Goal: Navigation & Orientation: Find specific page/section

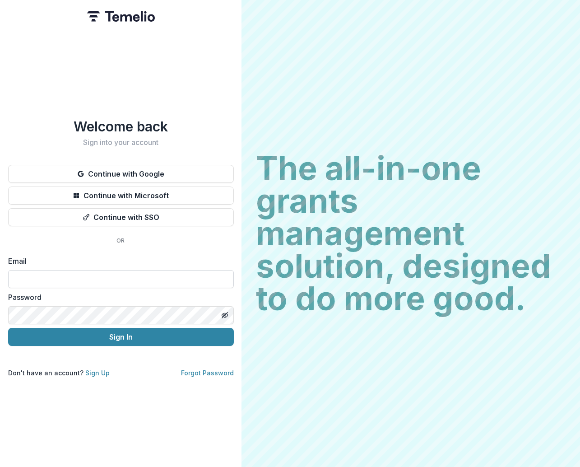
click at [91, 276] on input at bounding box center [121, 279] width 226 height 18
type input "**********"
click at [8, 328] on button "Sign In" at bounding box center [121, 337] width 226 height 18
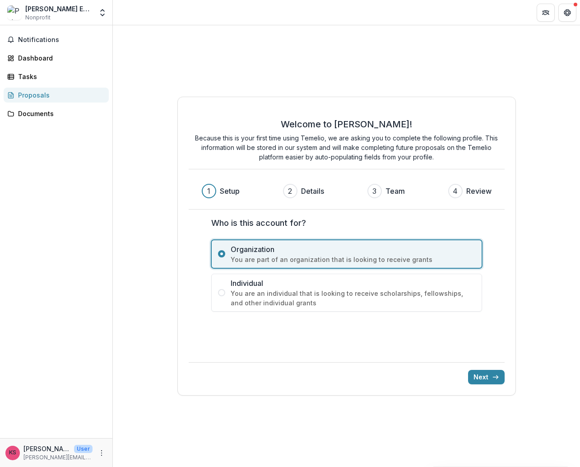
click at [58, 449] on p "[PERSON_NAME]" at bounding box center [46, 448] width 47 height 9
click at [104, 451] on icon "More" at bounding box center [101, 452] width 7 height 7
click at [47, 113] on div "Documents" at bounding box center [59, 113] width 83 height 9
click at [42, 41] on span "Notifications" at bounding box center [61, 40] width 87 height 8
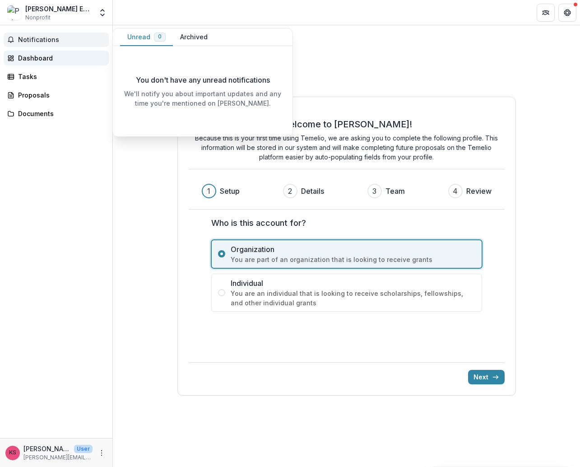
click at [38, 63] on link "Dashboard" at bounding box center [56, 58] width 105 height 15
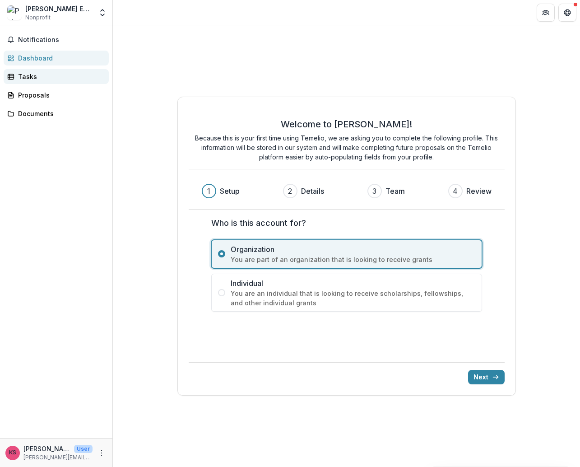
click at [37, 79] on div "Tasks" at bounding box center [59, 76] width 83 height 9
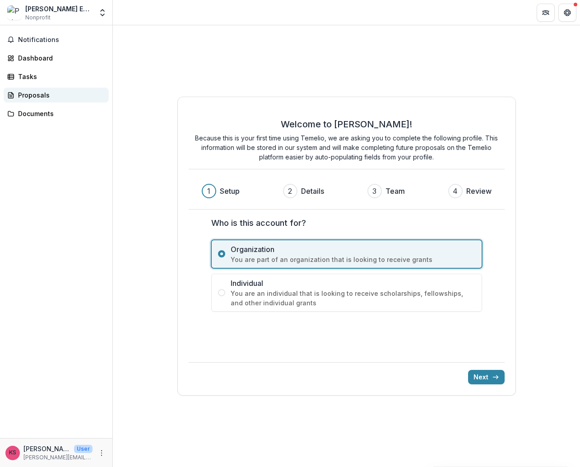
click at [38, 89] on link "Proposals" at bounding box center [56, 95] width 105 height 15
click at [37, 109] on div "Documents" at bounding box center [59, 113] width 83 height 9
click at [561, 9] on button "Get Help" at bounding box center [567, 13] width 18 height 18
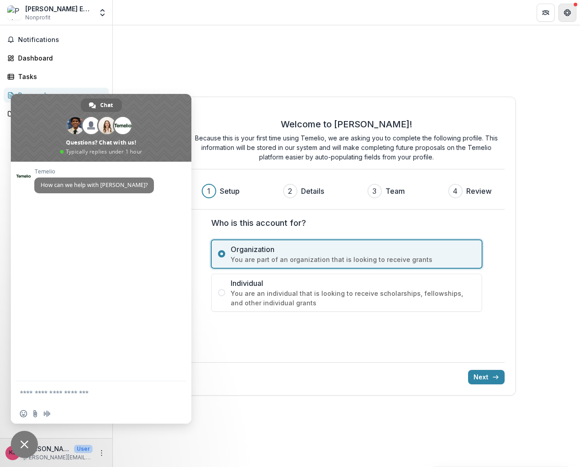
click at [562, 9] on button "Get Help" at bounding box center [567, 13] width 18 height 18
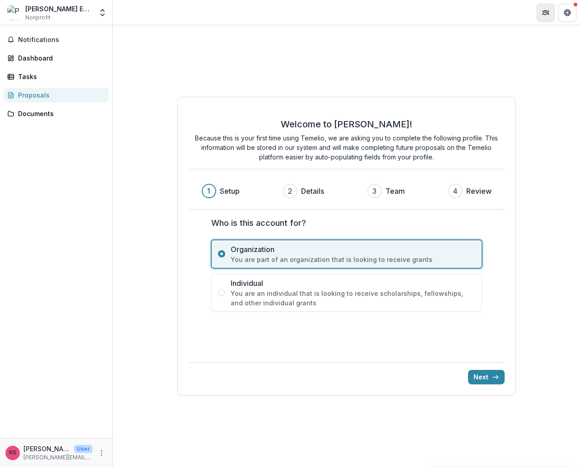
click at [546, 9] on icon "Partners" at bounding box center [545, 12] width 7 height 7
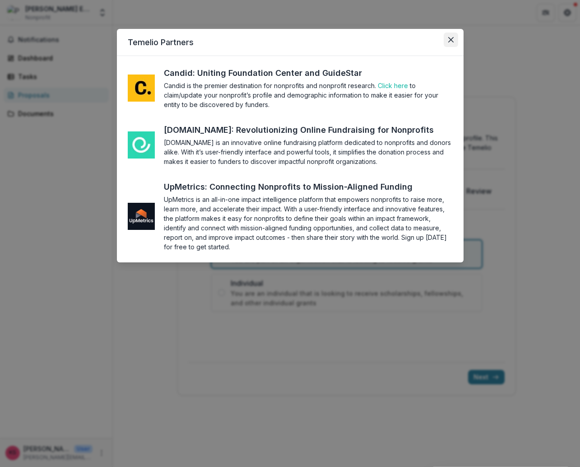
click at [448, 38] on icon "Close" at bounding box center [450, 39] width 5 height 5
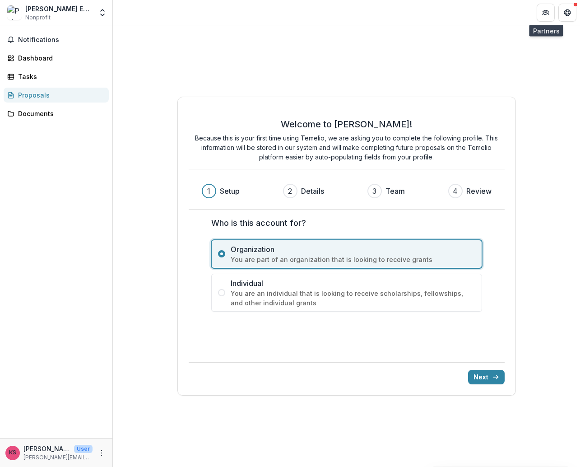
click at [94, 9] on div "Pete-Flo Enterprises Nonprofit Nonprofits The Performance Zone Inc The Performa…" at bounding box center [56, 13] width 105 height 18
click at [101, 13] on icon "Open entity switcher" at bounding box center [102, 12] width 9 height 9
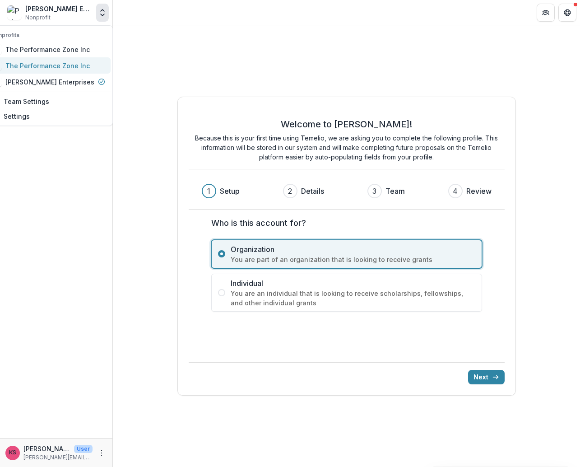
click at [63, 64] on div "The Performance Zone Inc" at bounding box center [47, 65] width 84 height 9
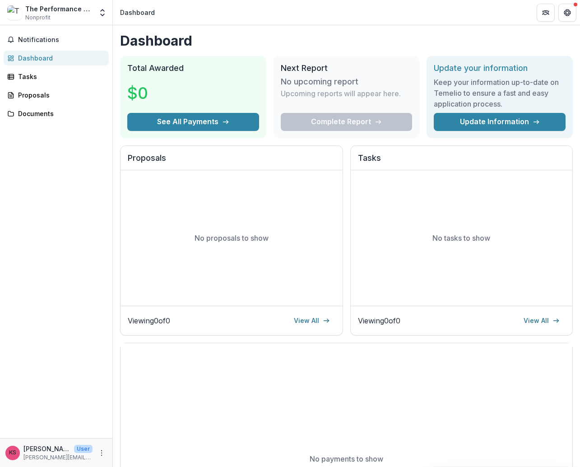
click at [63, 14] on div "The Performance Zone Inc Nonprofit" at bounding box center [58, 13] width 67 height 18
click at [103, 13] on icon "Open entity switcher" at bounding box center [102, 12] width 9 height 9
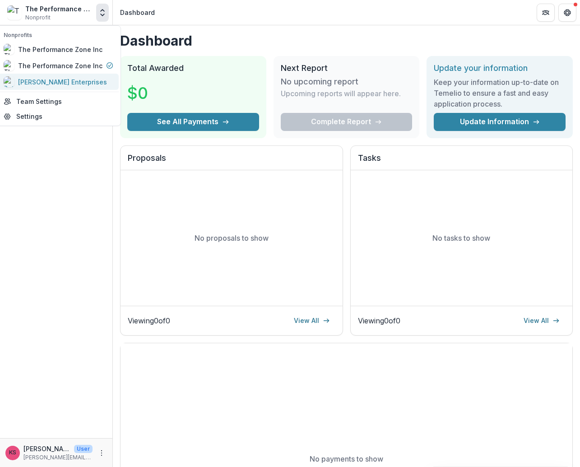
click at [62, 79] on div "Pete-Flo Enterprises" at bounding box center [62, 81] width 89 height 9
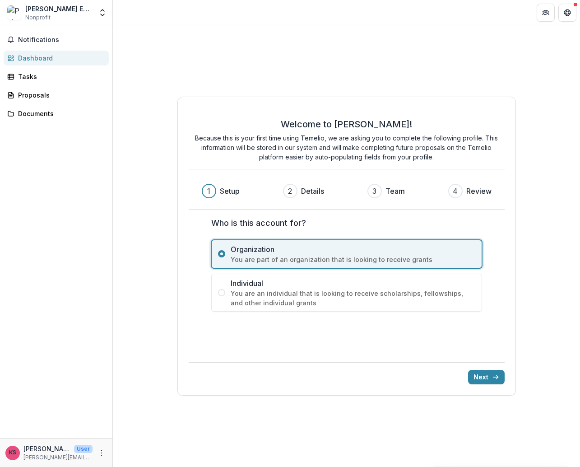
click at [96, 15] on div "Pete-Flo Enterprises Nonprofit Nonprofits The Performance Zone Inc The Performa…" at bounding box center [56, 13] width 105 height 18
click at [102, 14] on icon "Open entity switcher" at bounding box center [102, 12] width 9 height 9
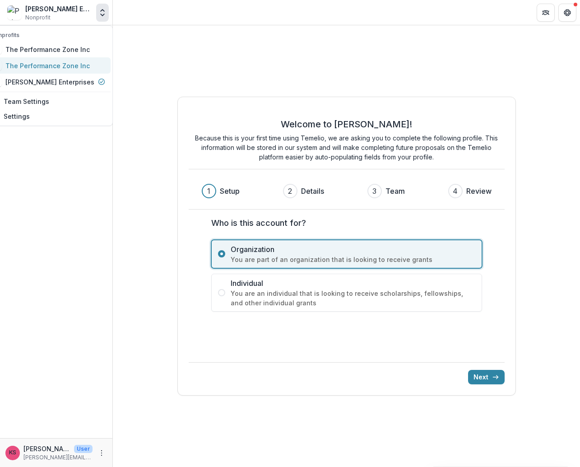
click at [72, 61] on div "The Performance Zone Inc" at bounding box center [47, 65] width 84 height 9
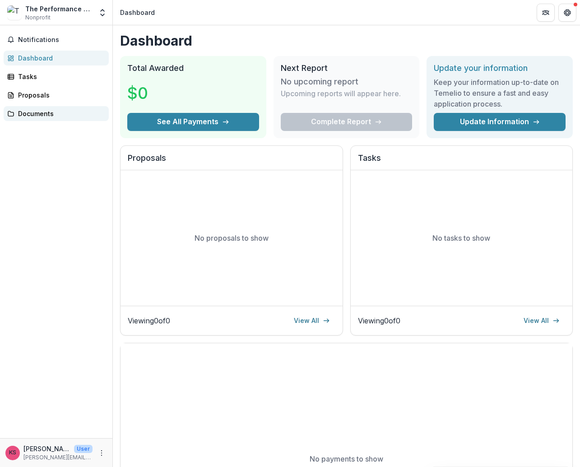
click at [51, 116] on div "Documents" at bounding box center [59, 113] width 83 height 9
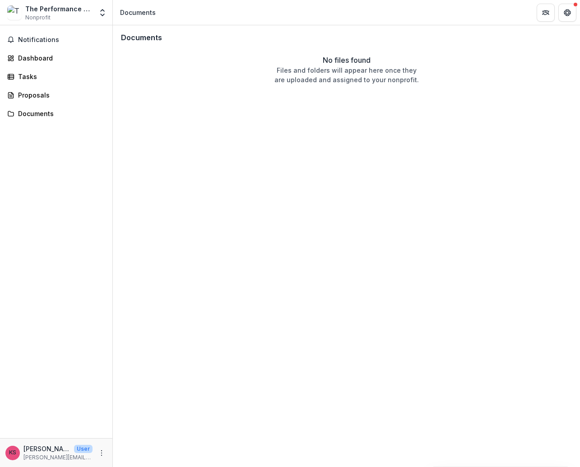
click at [80, 19] on div "The Performance Zone Inc Nonprofit" at bounding box center [58, 13] width 67 height 18
click at [103, 12] on icon "Open entity switcher" at bounding box center [102, 12] width 9 height 9
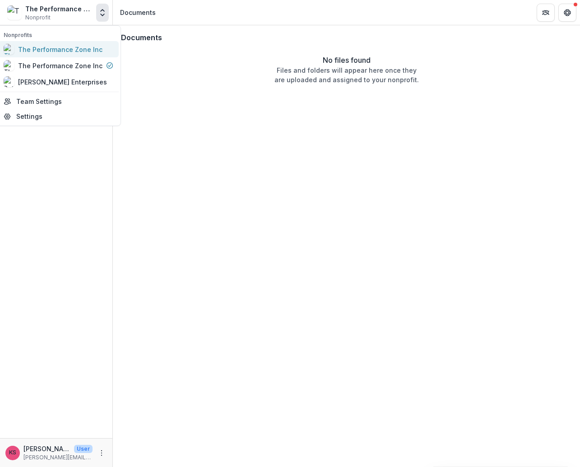
click at [84, 52] on div "The Performance Zone Inc" at bounding box center [60, 49] width 84 height 9
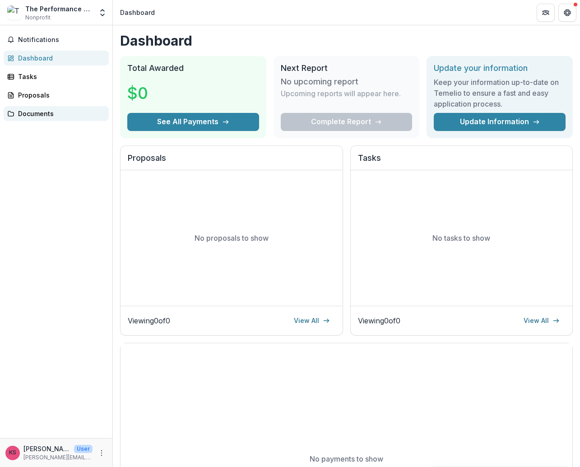
click at [56, 110] on div "Documents" at bounding box center [59, 113] width 83 height 9
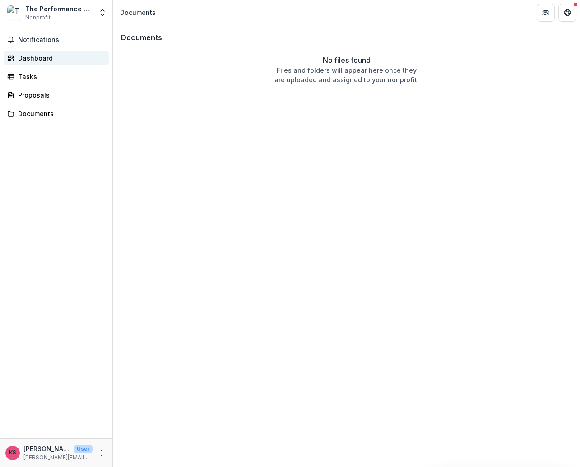
click at [48, 63] on link "Dashboard" at bounding box center [56, 58] width 105 height 15
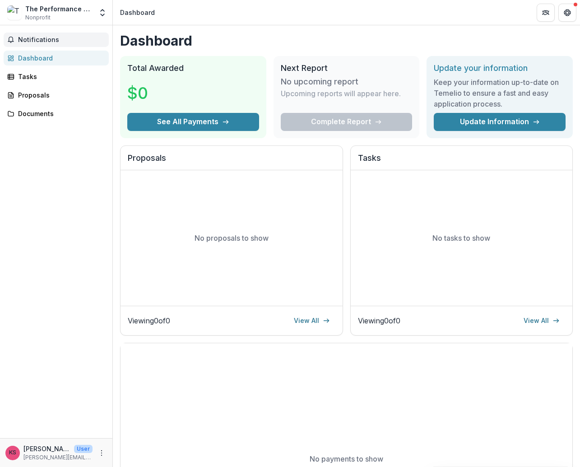
click at [48, 44] on button "Notifications" at bounding box center [56, 39] width 105 height 14
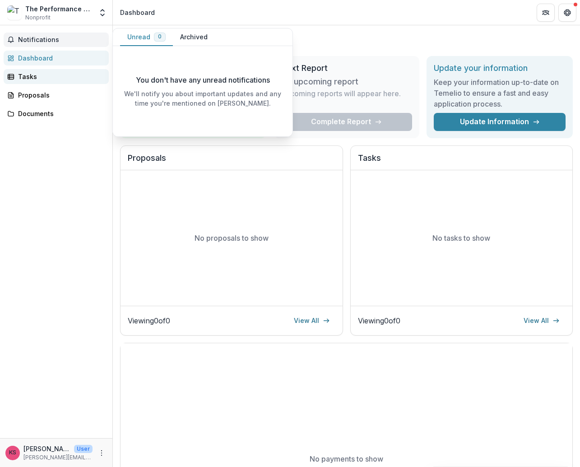
click at [33, 75] on div "Tasks" at bounding box center [59, 76] width 83 height 9
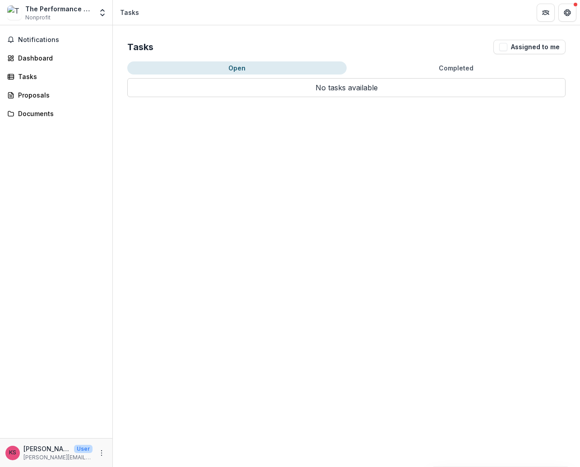
click at [51, 15] on div "The Performance Zone Inc Nonprofit" at bounding box center [58, 13] width 67 height 18
click at [91, 11] on div "The Performance Zone Inc" at bounding box center [58, 8] width 67 height 9
click at [102, 11] on icon "Open entity switcher" at bounding box center [102, 12] width 9 height 9
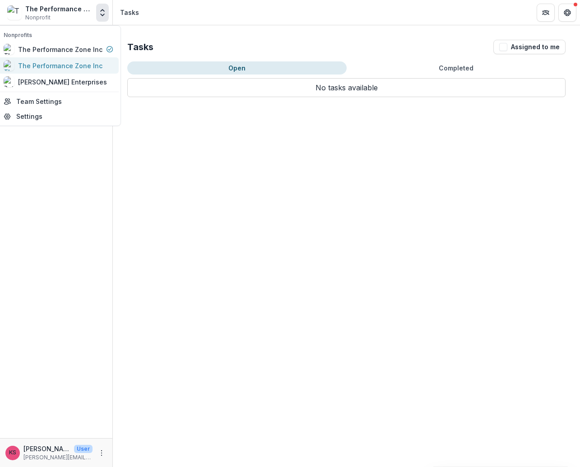
click at [79, 66] on div "The Performance Zone Inc" at bounding box center [60, 65] width 84 height 9
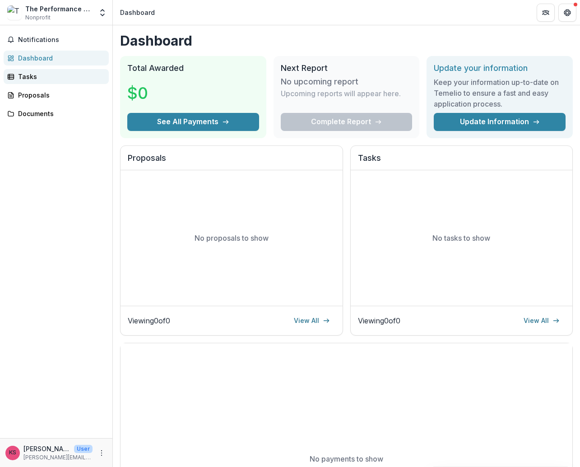
click at [46, 76] on div "Tasks" at bounding box center [59, 76] width 83 height 9
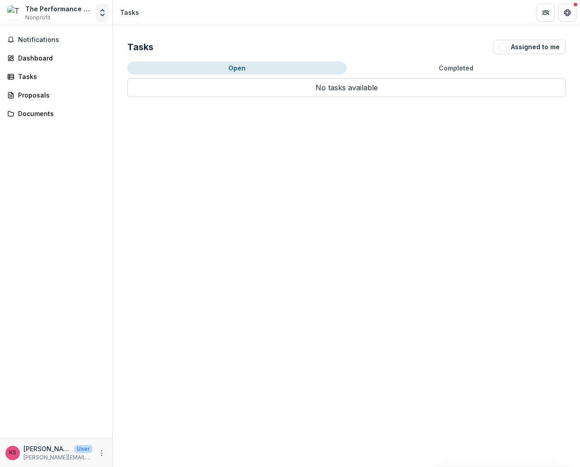
click at [98, 15] on icon "Open entity switcher" at bounding box center [102, 12] width 9 height 9
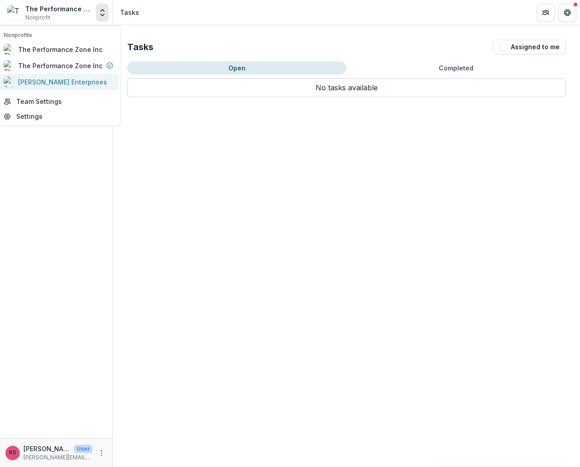
click at [69, 84] on div "Pete-Flo Enterprises" at bounding box center [62, 81] width 89 height 9
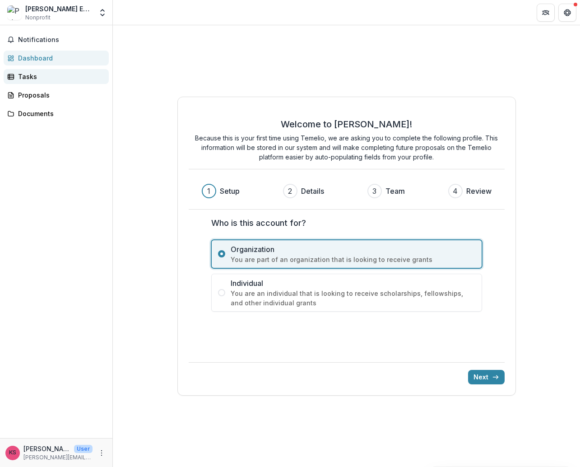
click at [37, 79] on div "Tasks" at bounding box center [59, 76] width 83 height 9
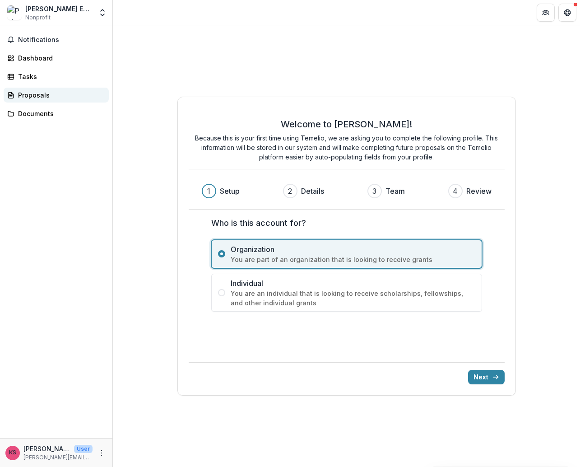
click at [35, 98] on div "Proposals" at bounding box center [59, 94] width 83 height 9
click at [492, 377] on icon "submit" at bounding box center [495, 376] width 7 height 7
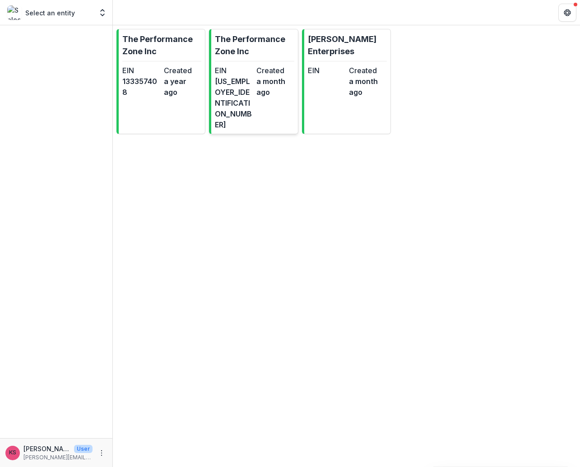
click at [249, 76] on dd "[US_EMPLOYER_IDENTIFICATION_NUMBER]" at bounding box center [234, 103] width 38 height 54
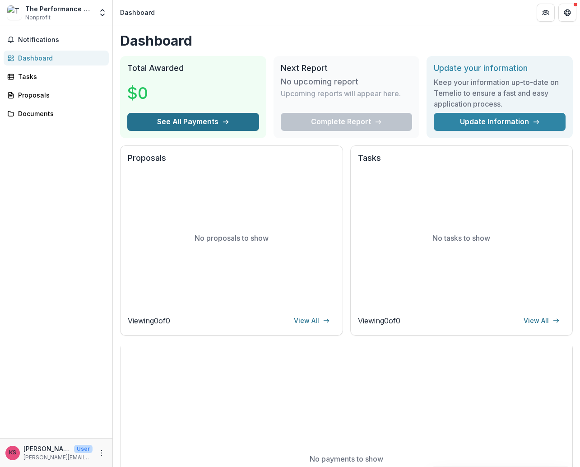
click at [180, 125] on button "See All Payments" at bounding box center [193, 122] width 132 height 18
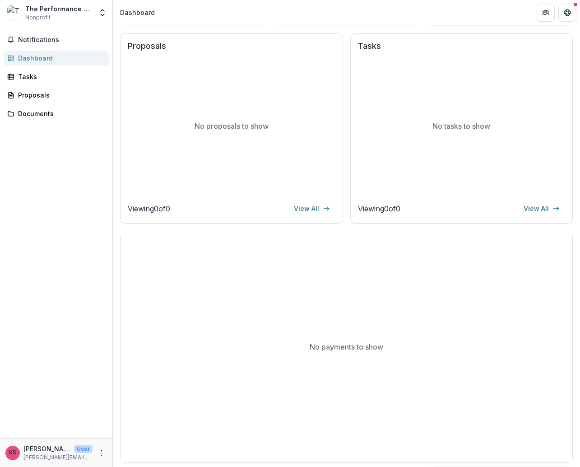
scroll to position [114, 0]
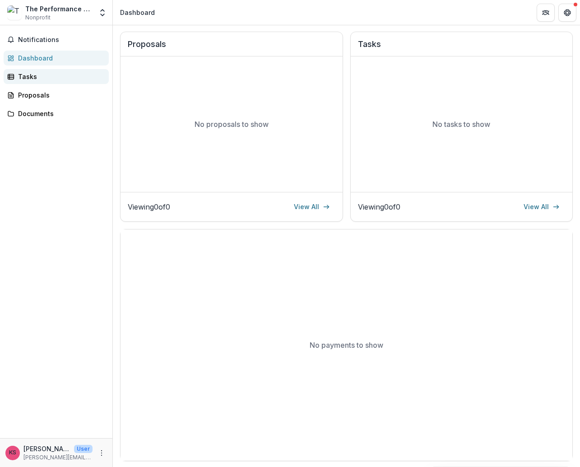
click at [34, 76] on div "Tasks" at bounding box center [59, 76] width 83 height 9
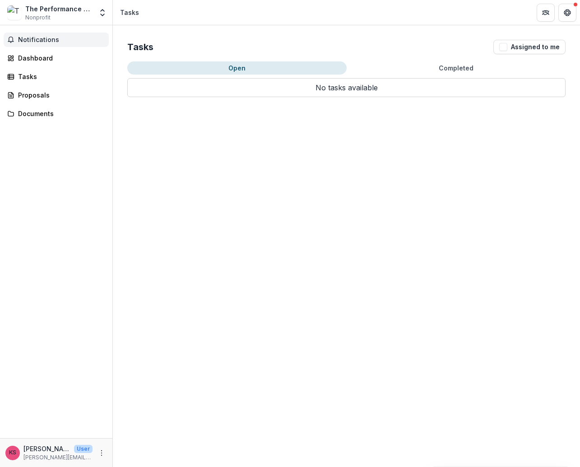
click at [40, 40] on span "Notifications" at bounding box center [61, 40] width 87 height 8
